Goal: Task Accomplishment & Management: Manage account settings

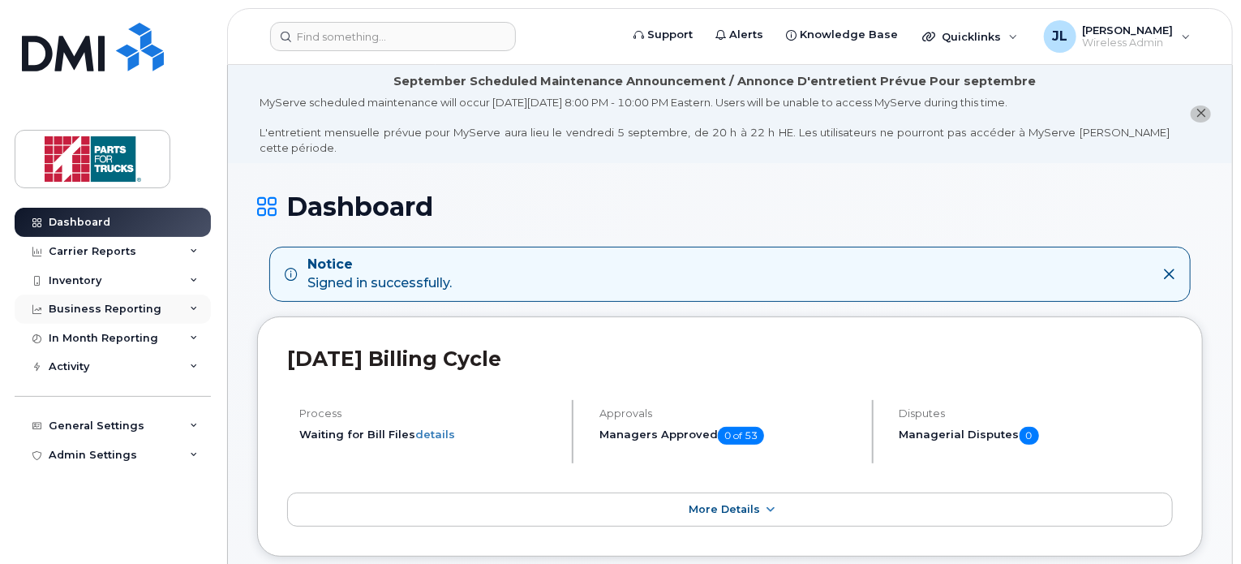
click at [81, 307] on div "Business Reporting" at bounding box center [105, 309] width 113 height 13
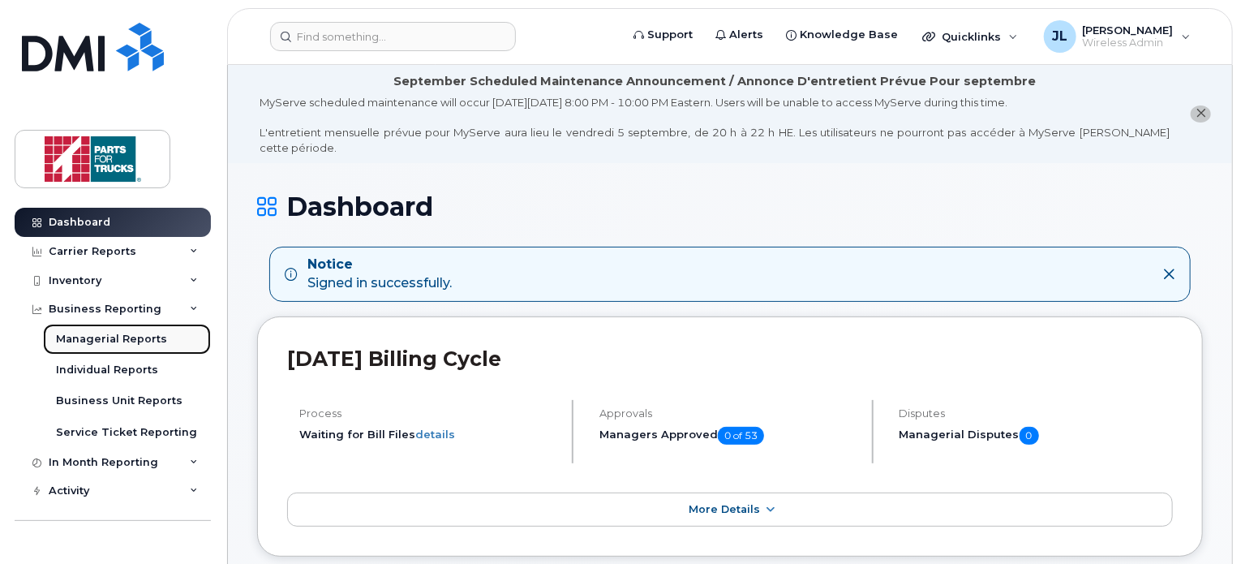
click at [122, 343] on div "Managerial Reports" at bounding box center [111, 339] width 111 height 15
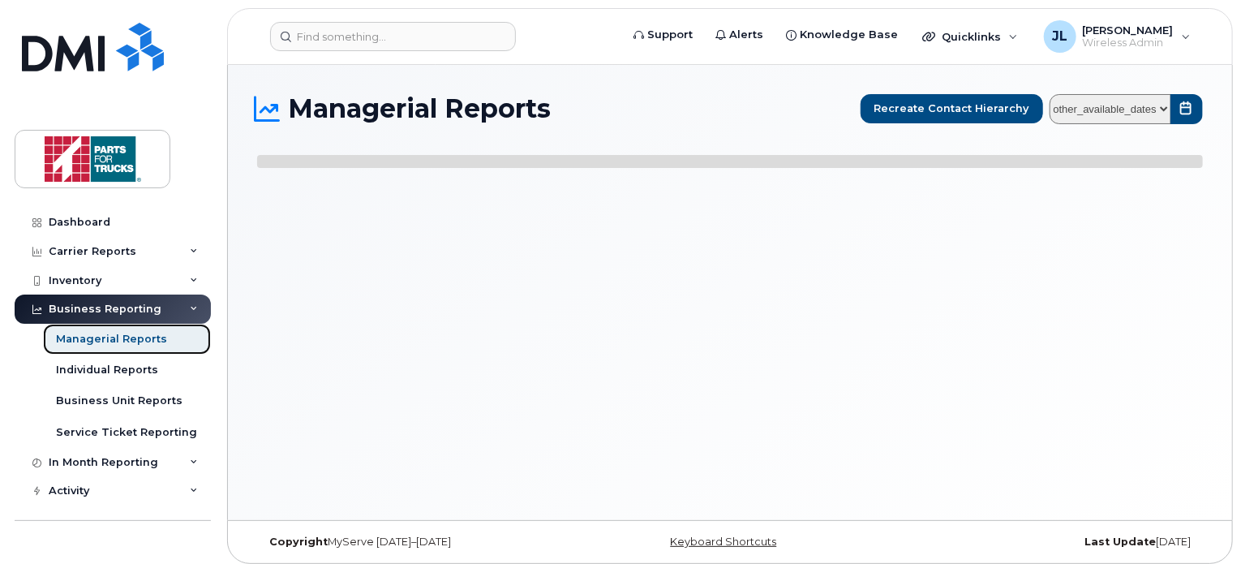
select select
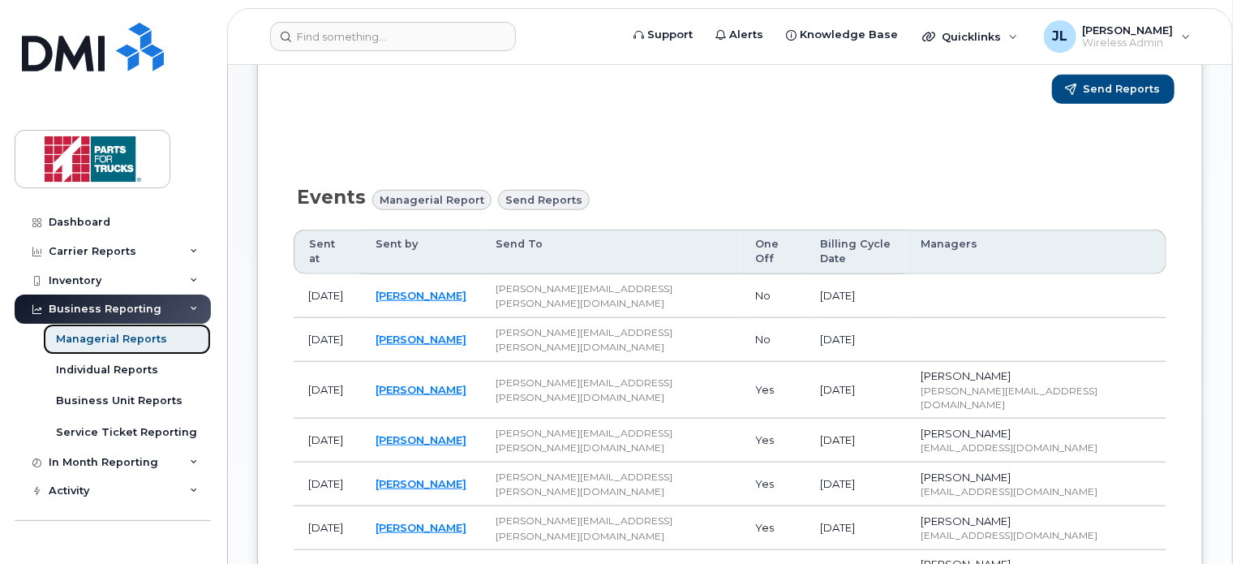
scroll to position [607, 0]
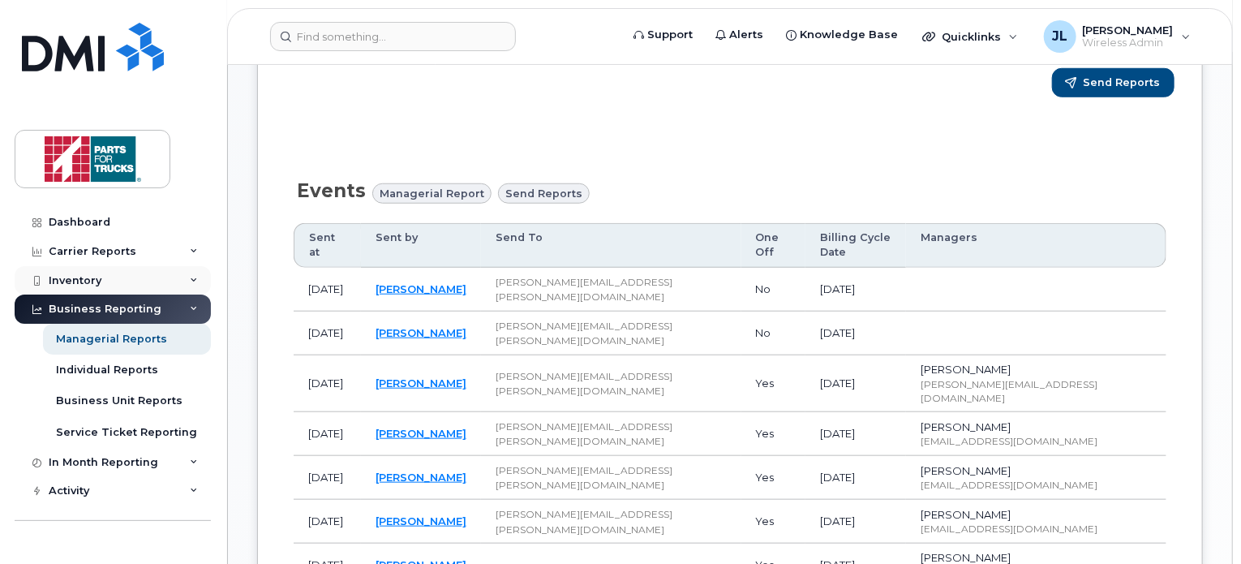
click at [108, 282] on div "Inventory" at bounding box center [113, 280] width 196 height 29
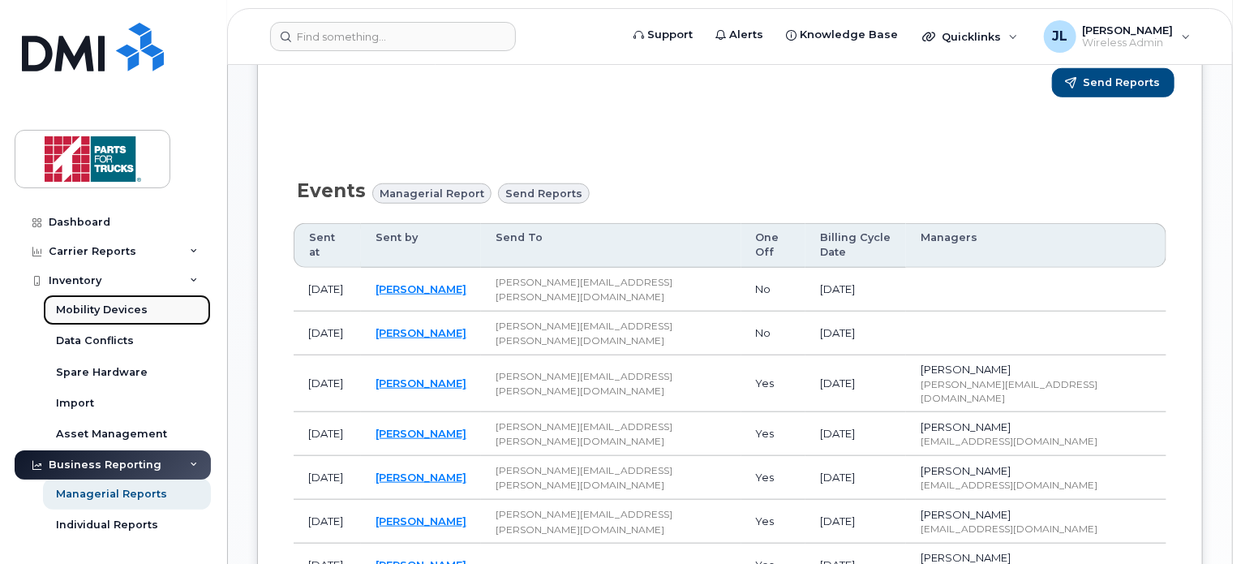
click at [102, 317] on link "Mobility Devices" at bounding box center [127, 310] width 168 height 31
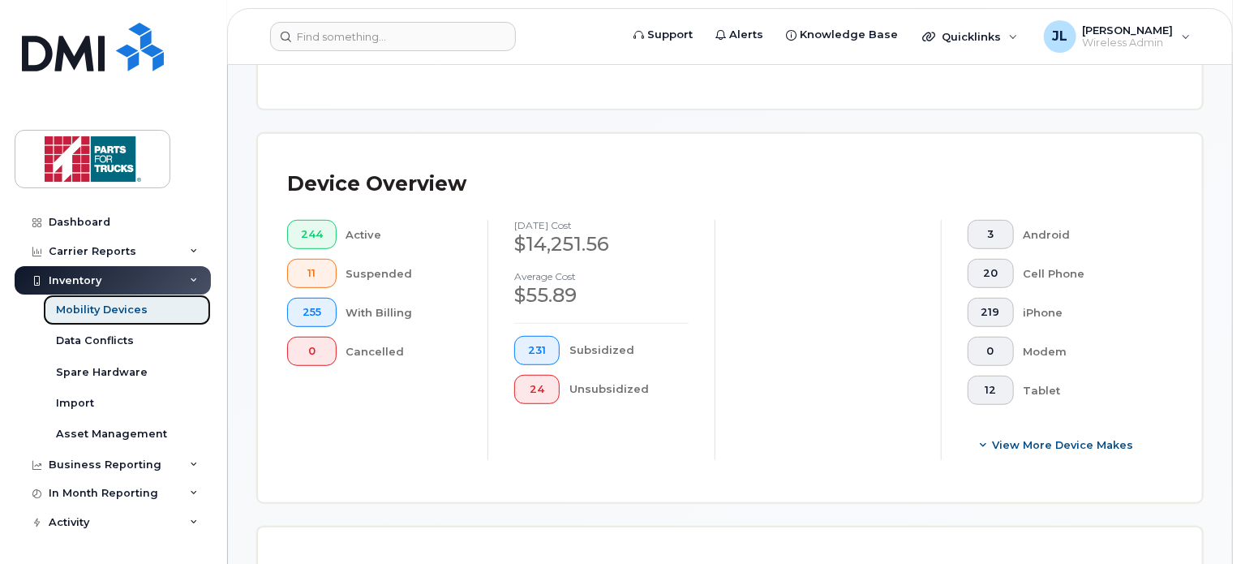
scroll to position [558, 0]
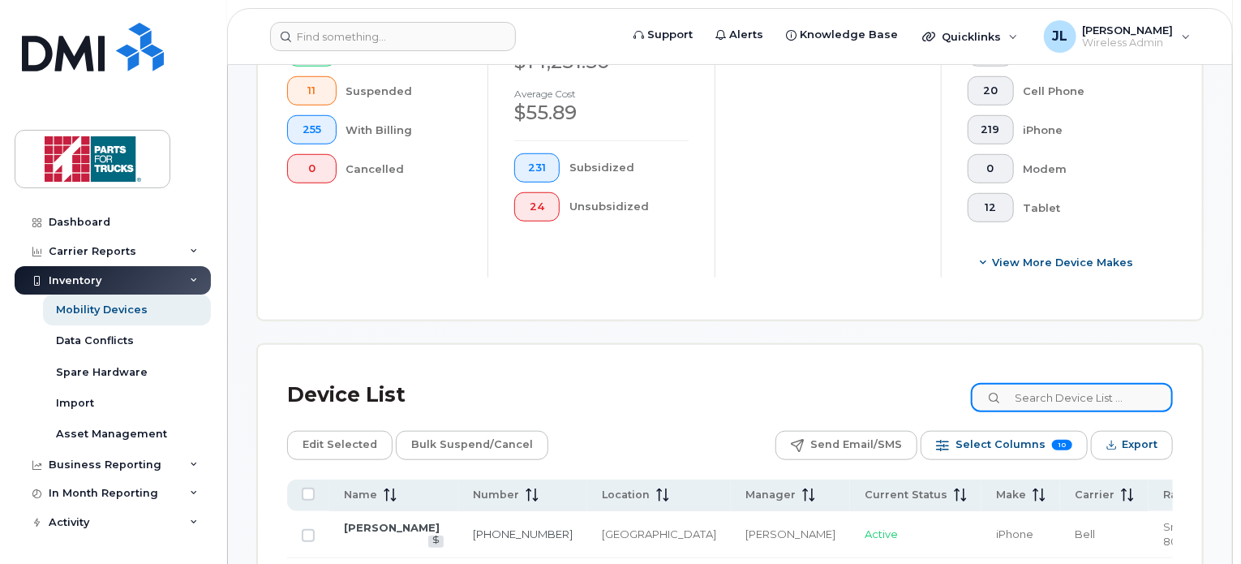
click at [1069, 397] on input at bounding box center [1072, 397] width 202 height 29
type input "sam le"
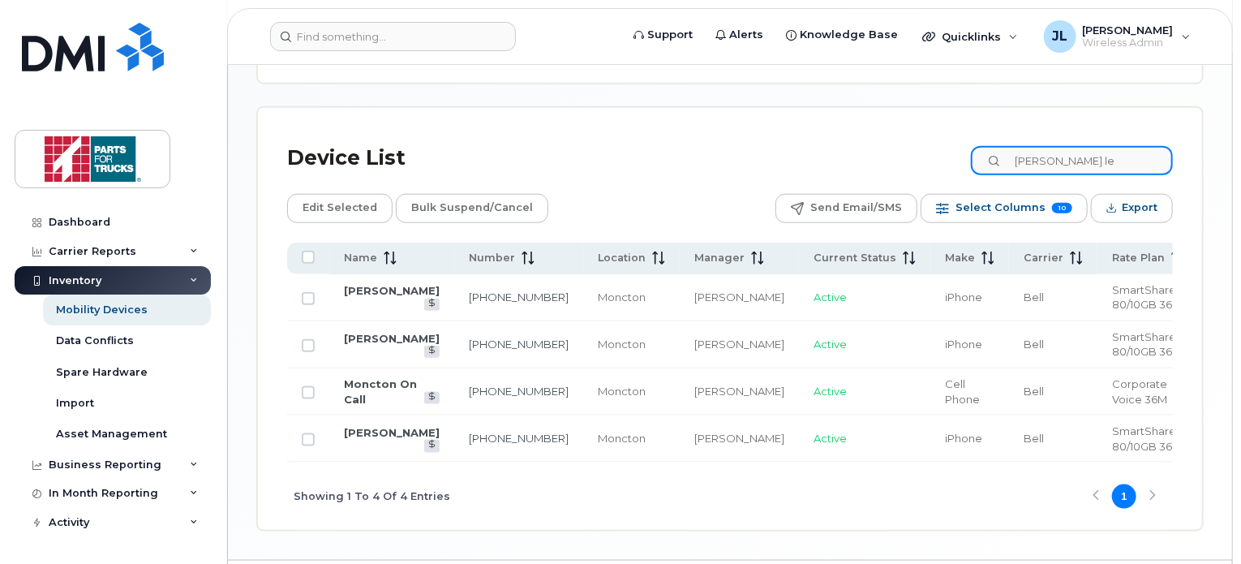
scroll to position [795, 0]
click at [344, 340] on link "Samuel Leblanc" at bounding box center [392, 338] width 96 height 13
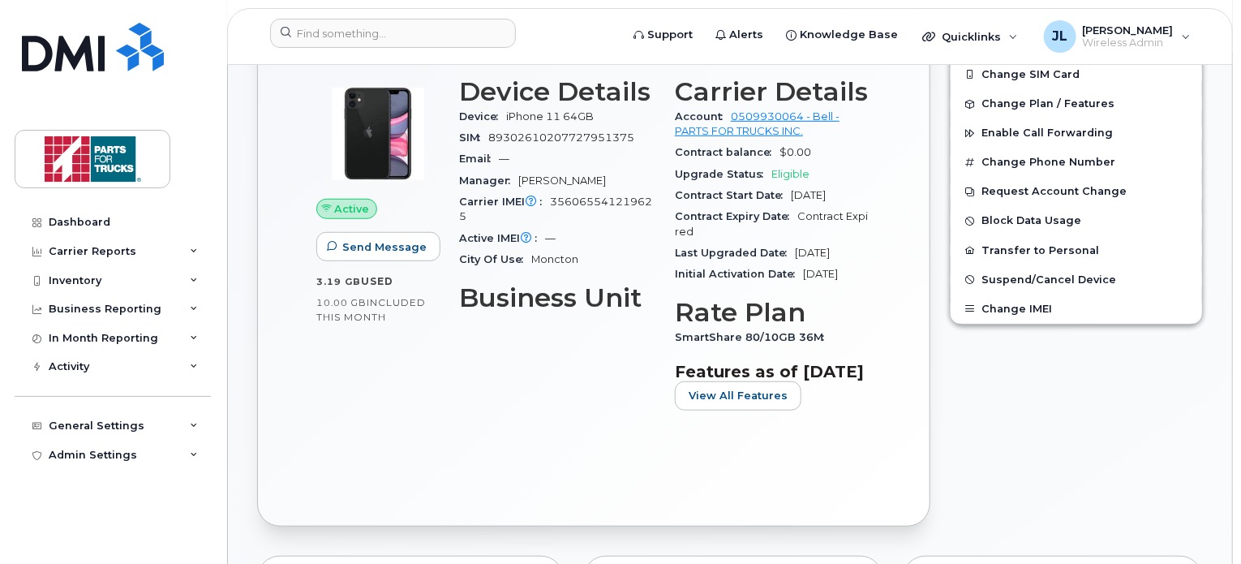
scroll to position [350, 0]
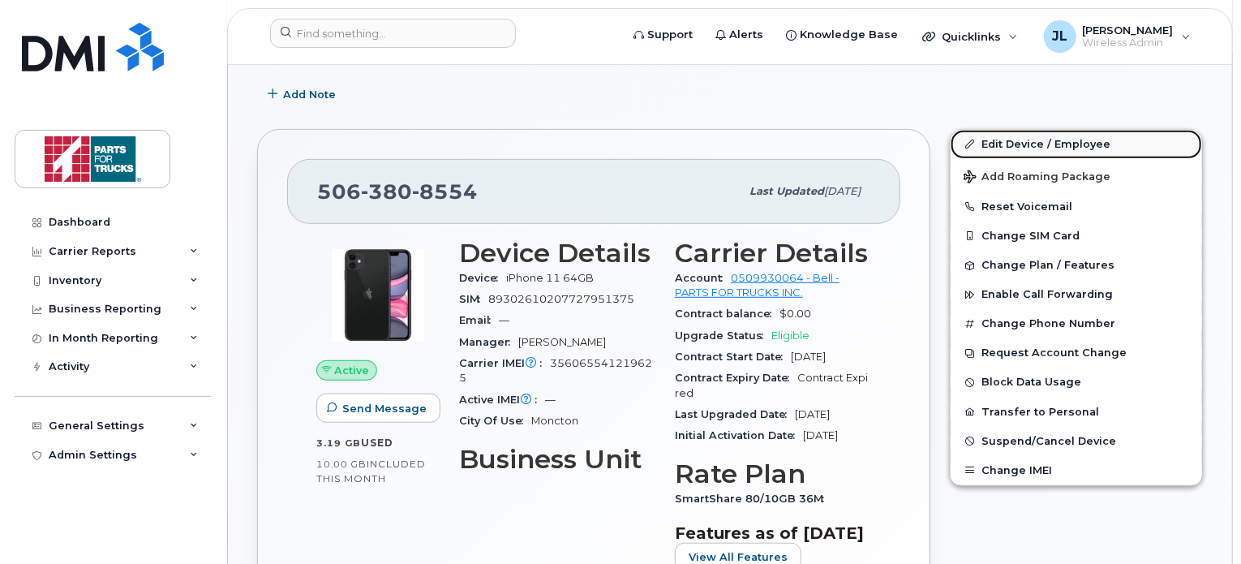
click at [1006, 130] on link "Edit Device / Employee" at bounding box center [1077, 144] width 252 height 29
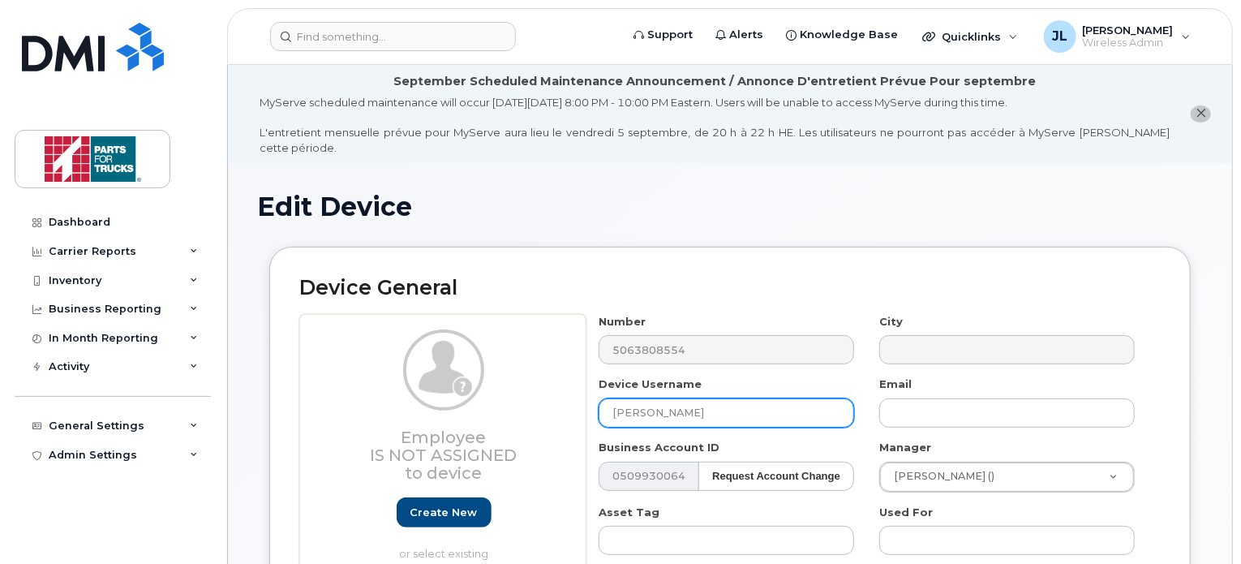
click at [643, 398] on input "[PERSON_NAME]" at bounding box center [727, 412] width 256 height 29
drag, startPoint x: 643, startPoint y: 398, endPoint x: 647, endPoint y: 389, distance: 9.8
click at [647, 398] on input "[PERSON_NAME]" at bounding box center [727, 412] width 256 height 29
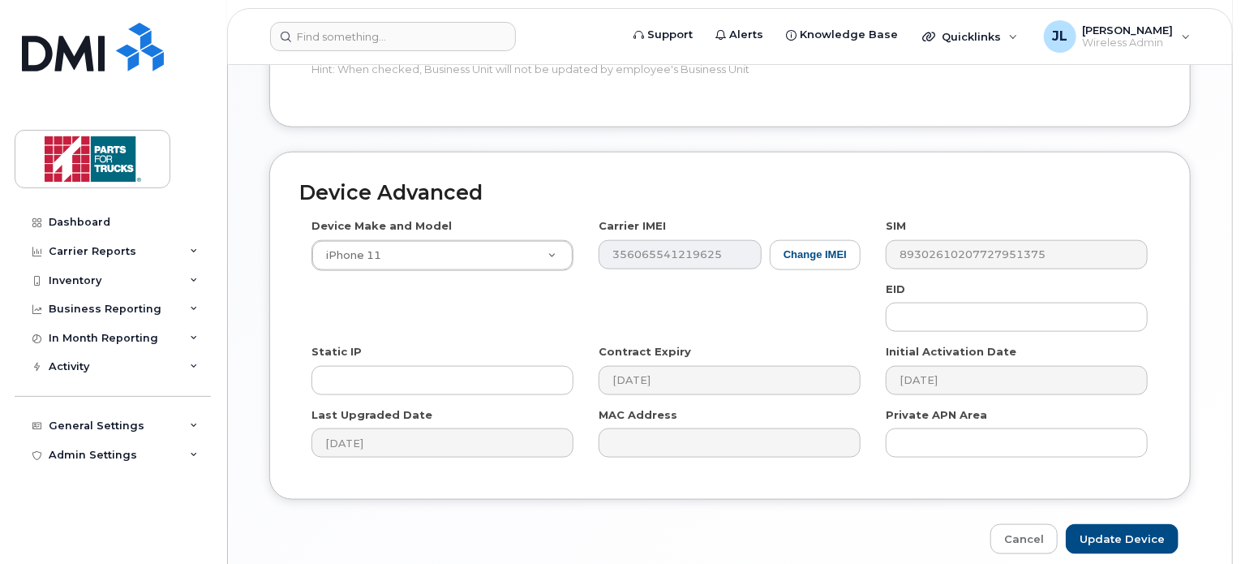
scroll to position [876, 0]
type input "[PERSON_NAME]"
click at [1112, 523] on input "Update Device" at bounding box center [1122, 538] width 113 height 30
type input "Saving..."
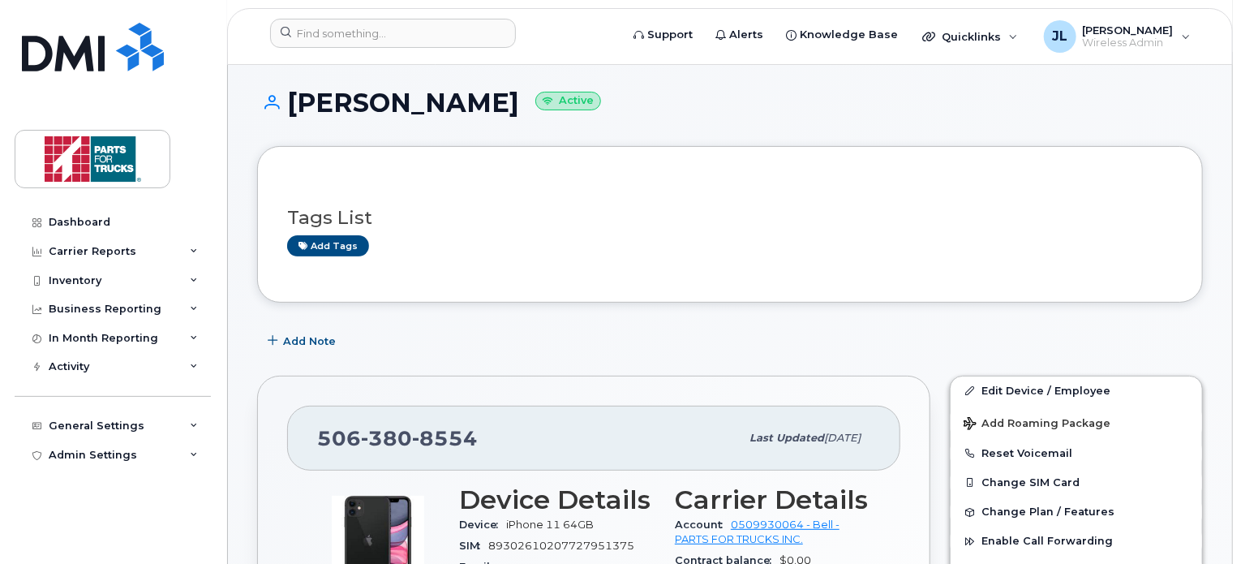
scroll to position [308, 0]
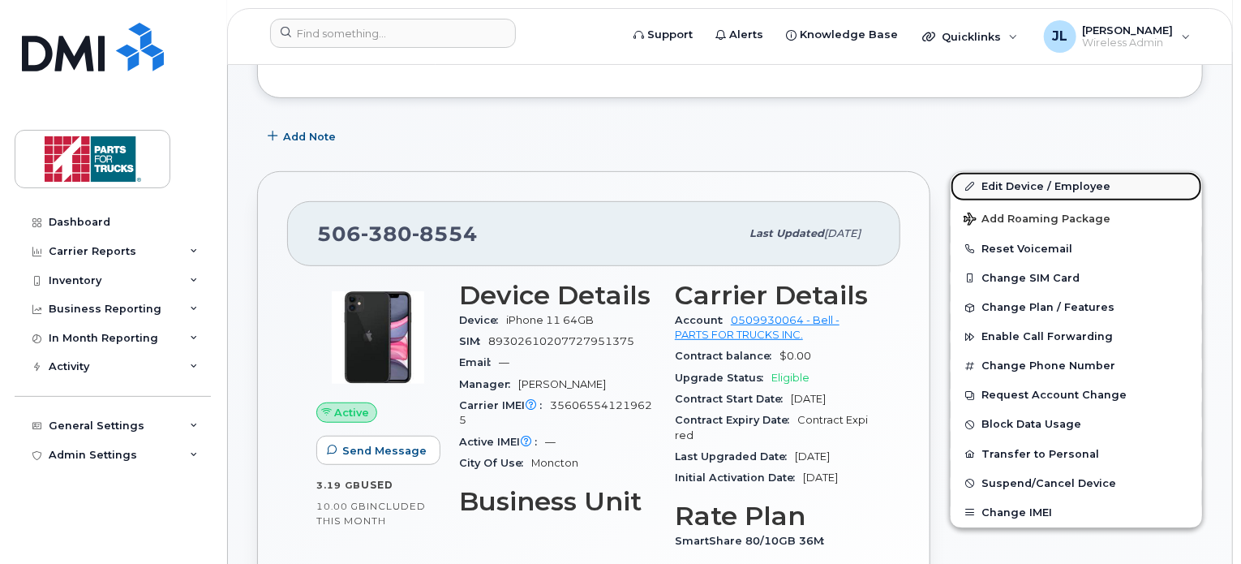
click at [1035, 172] on link "Edit Device / Employee" at bounding box center [1077, 186] width 252 height 29
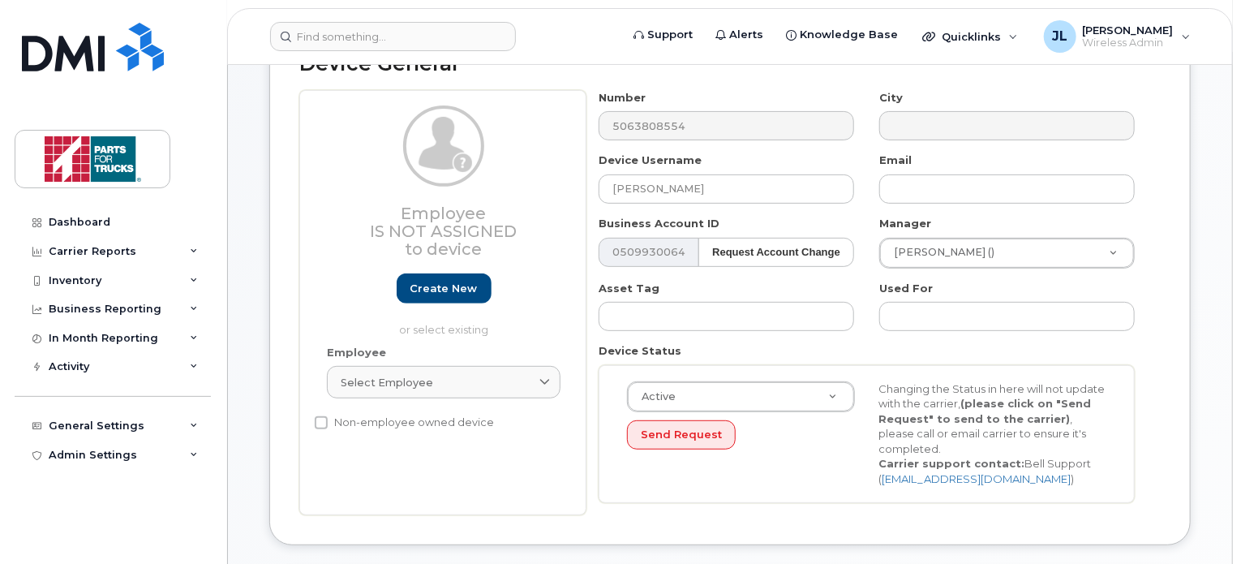
scroll to position [230, 0]
